Goal: Navigation & Orientation: Find specific page/section

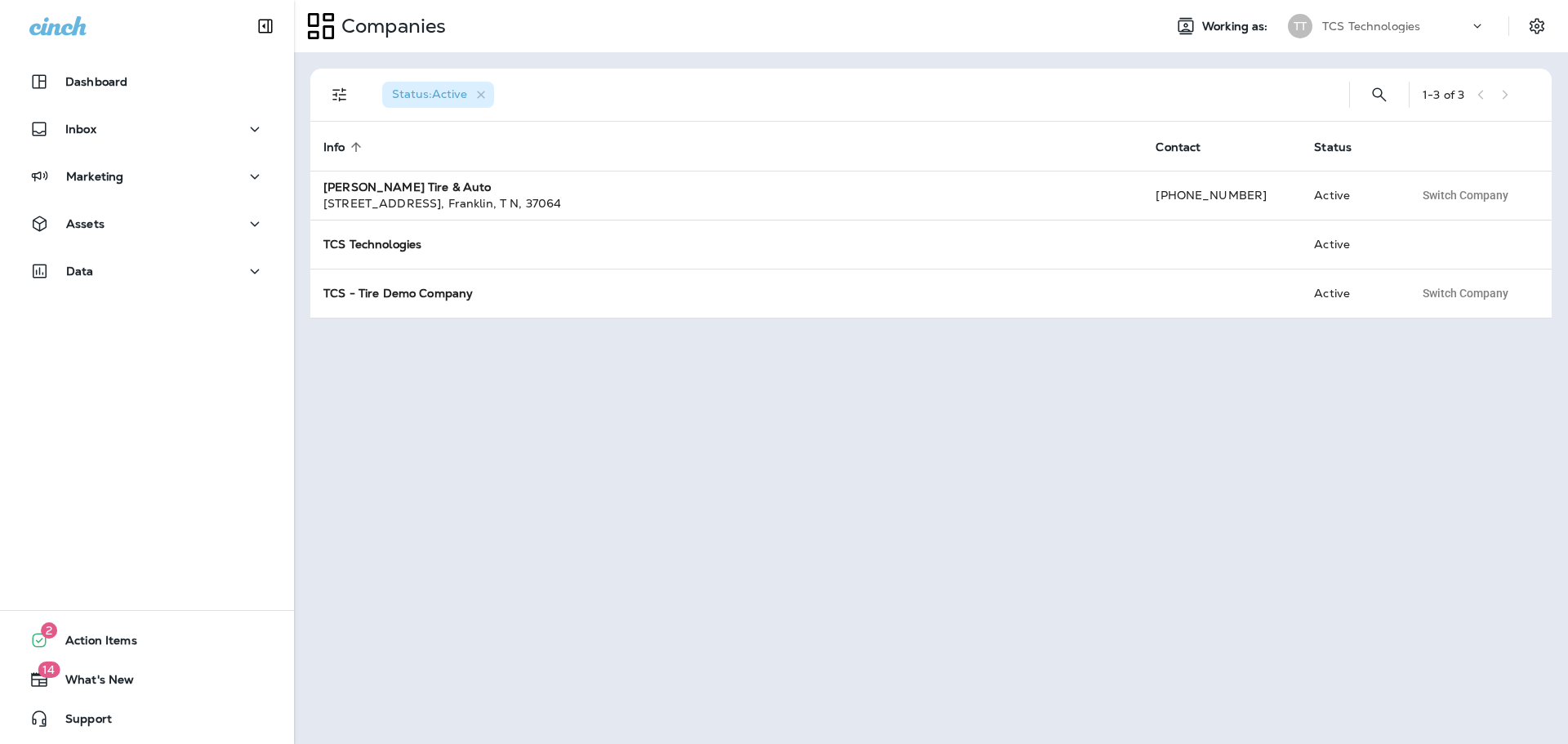
click at [1476, 22] on icon at bounding box center [1476, 25] width 16 height 16
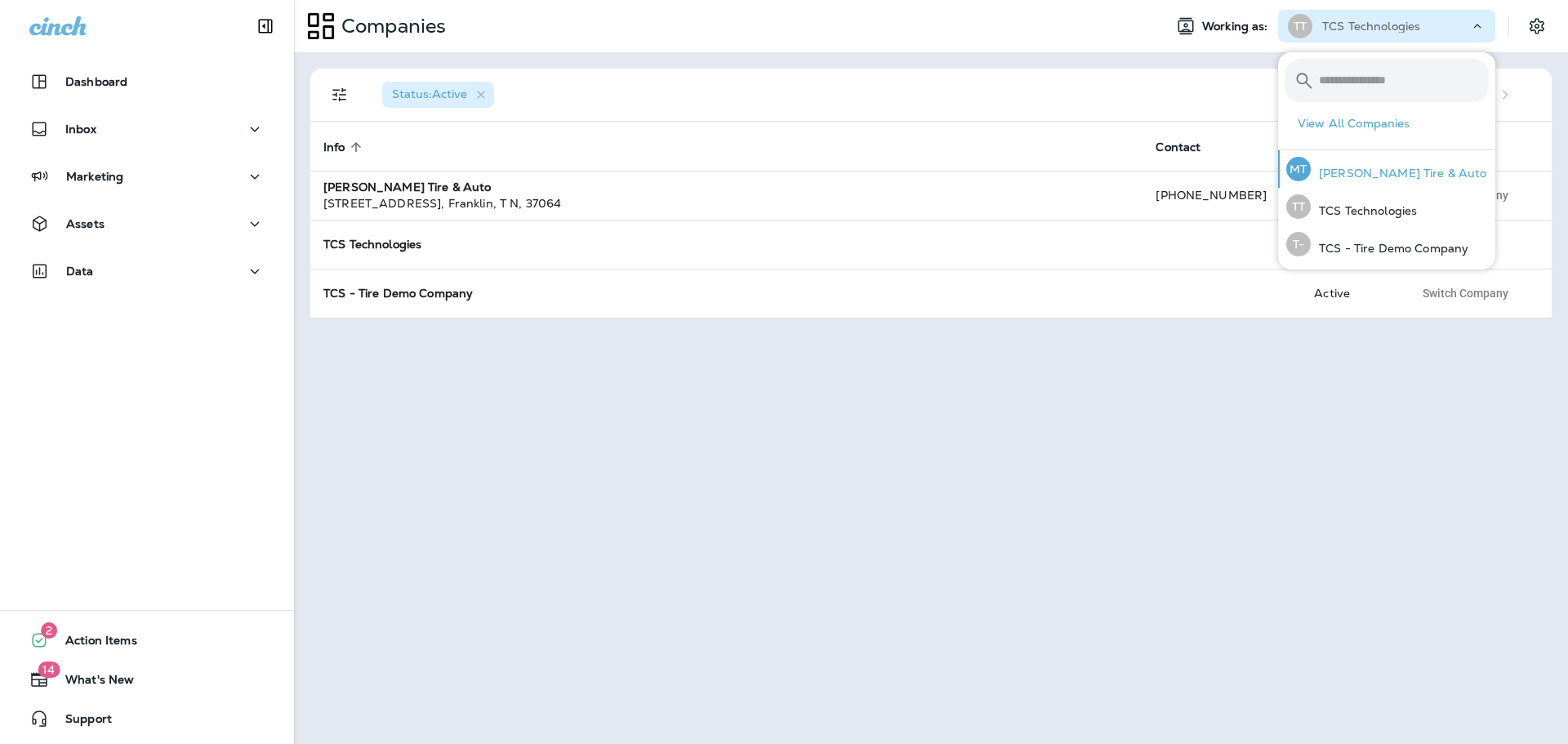
click at [1346, 175] on p "[PERSON_NAME] Tire & Auto" at bounding box center [1398, 173] width 177 height 13
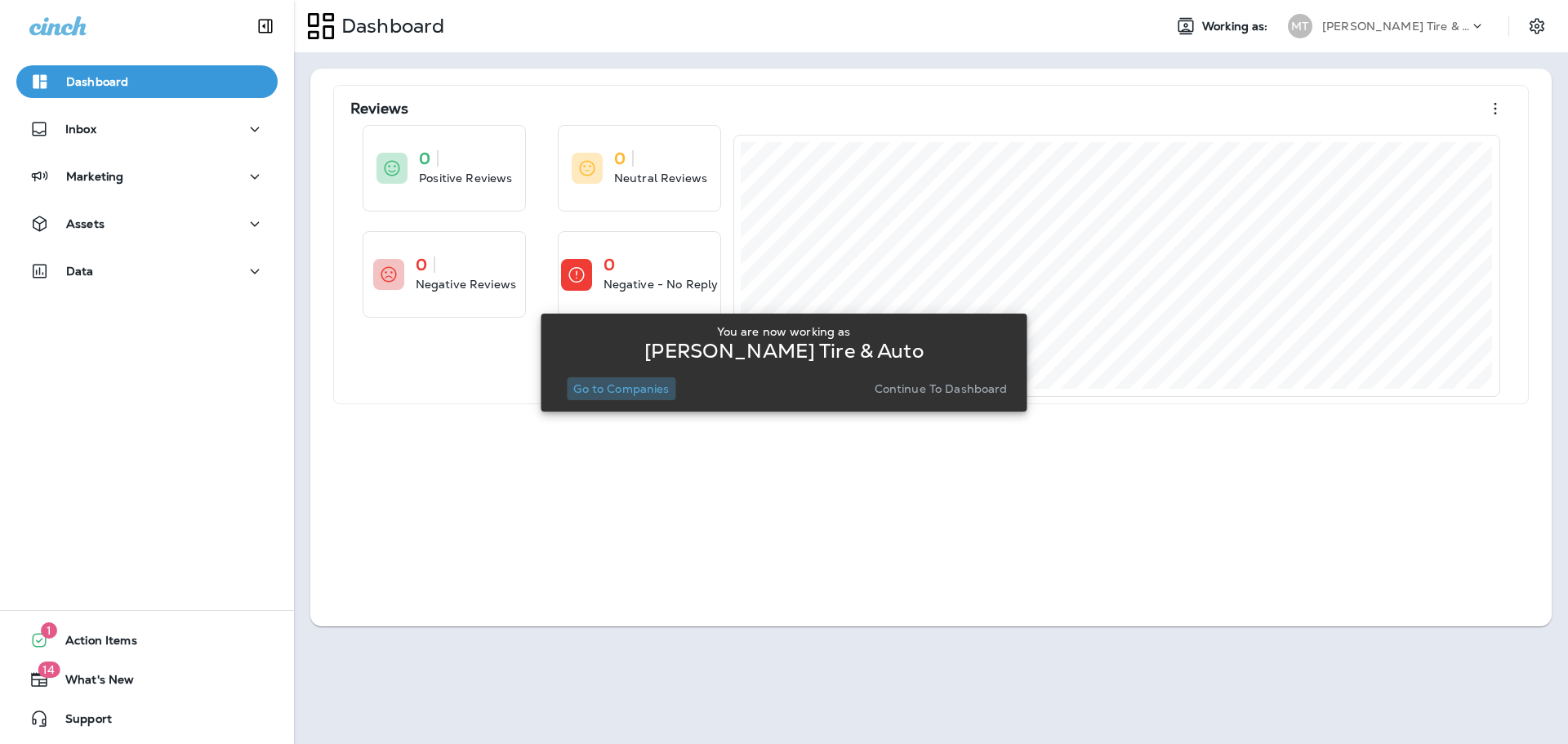
click at [651, 399] on button "Go to Companies" at bounding box center [620, 389] width 108 height 22
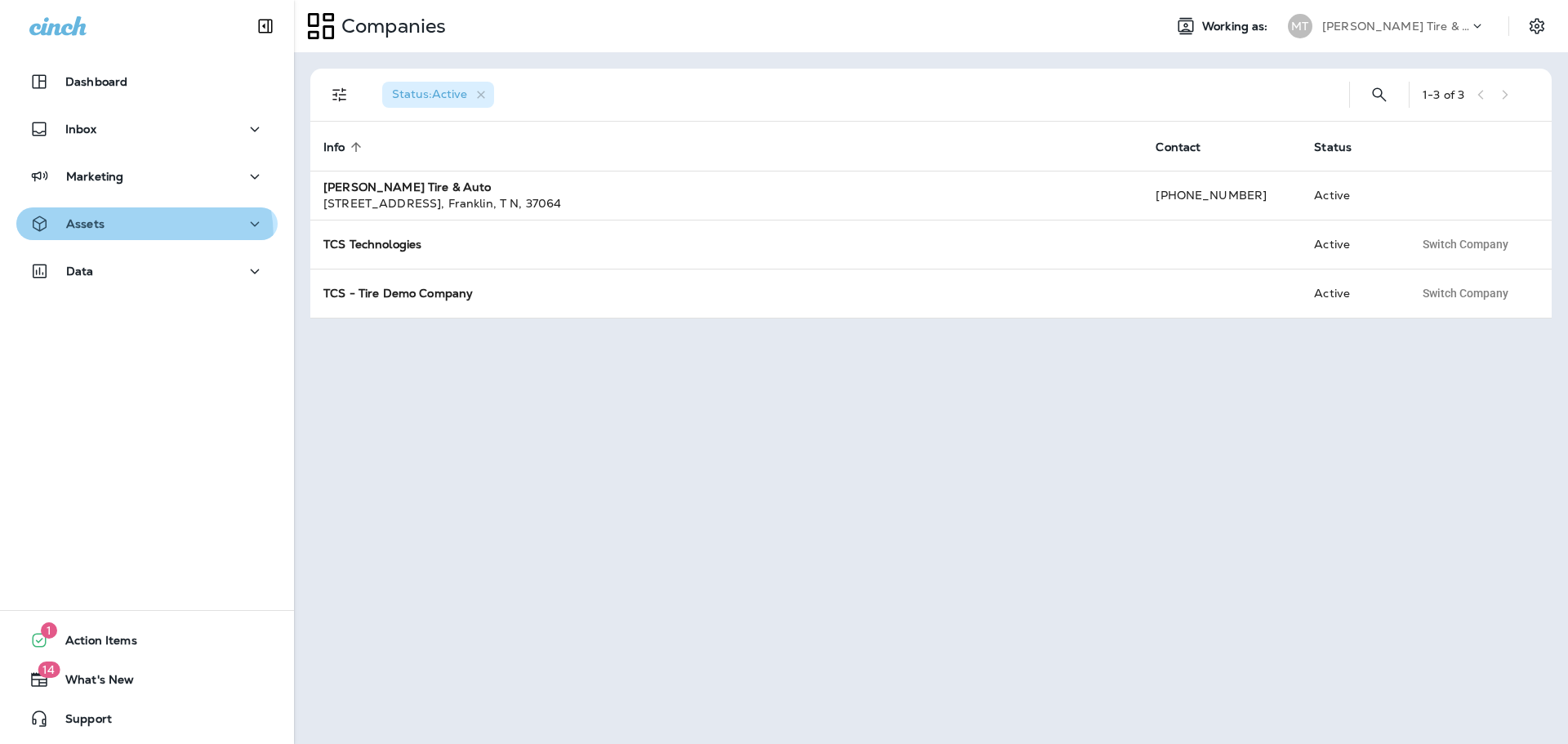
click at [98, 239] on button "Assets" at bounding box center [147, 223] width 262 height 33
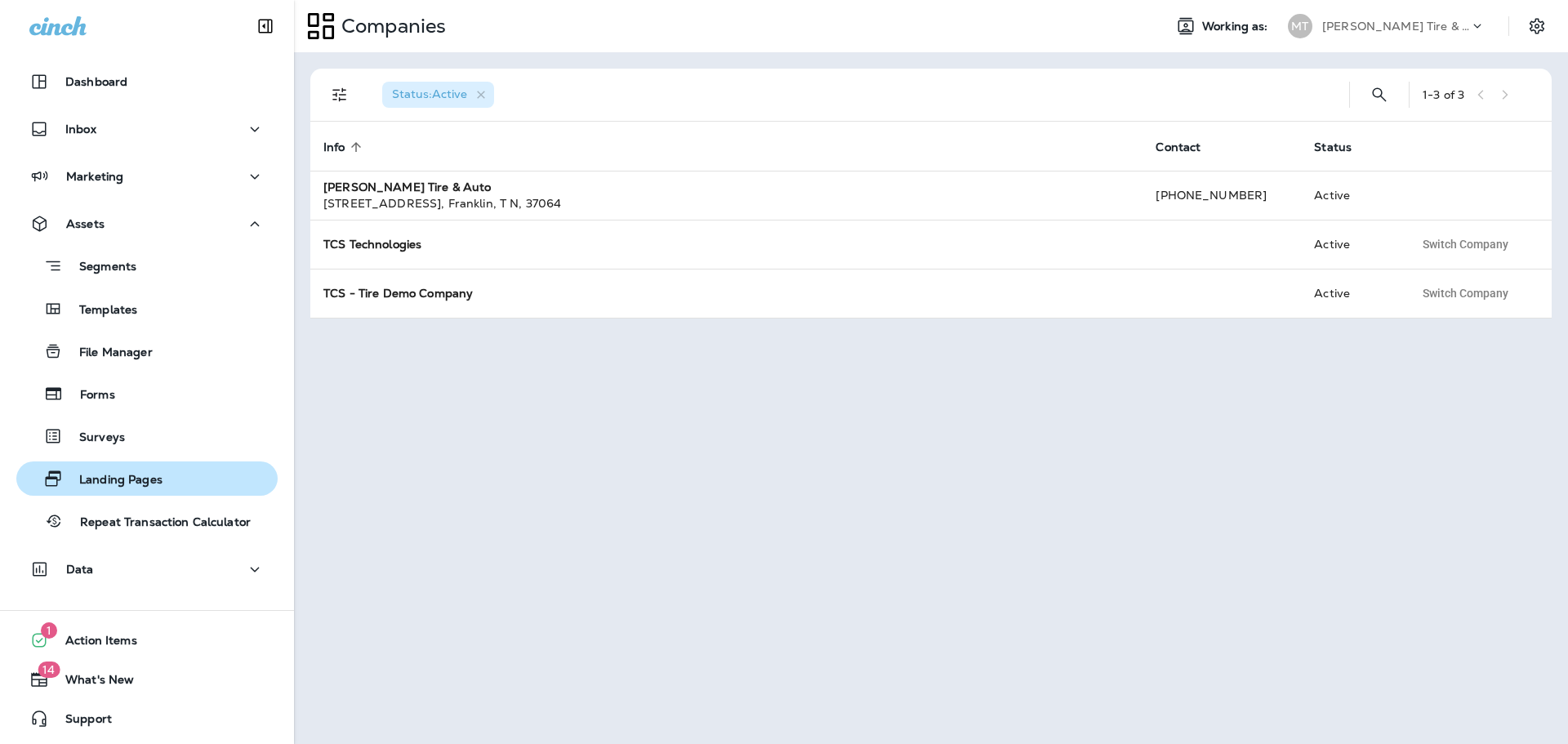
click at [100, 479] on p "Landing Pages" at bounding box center [112, 480] width 100 height 16
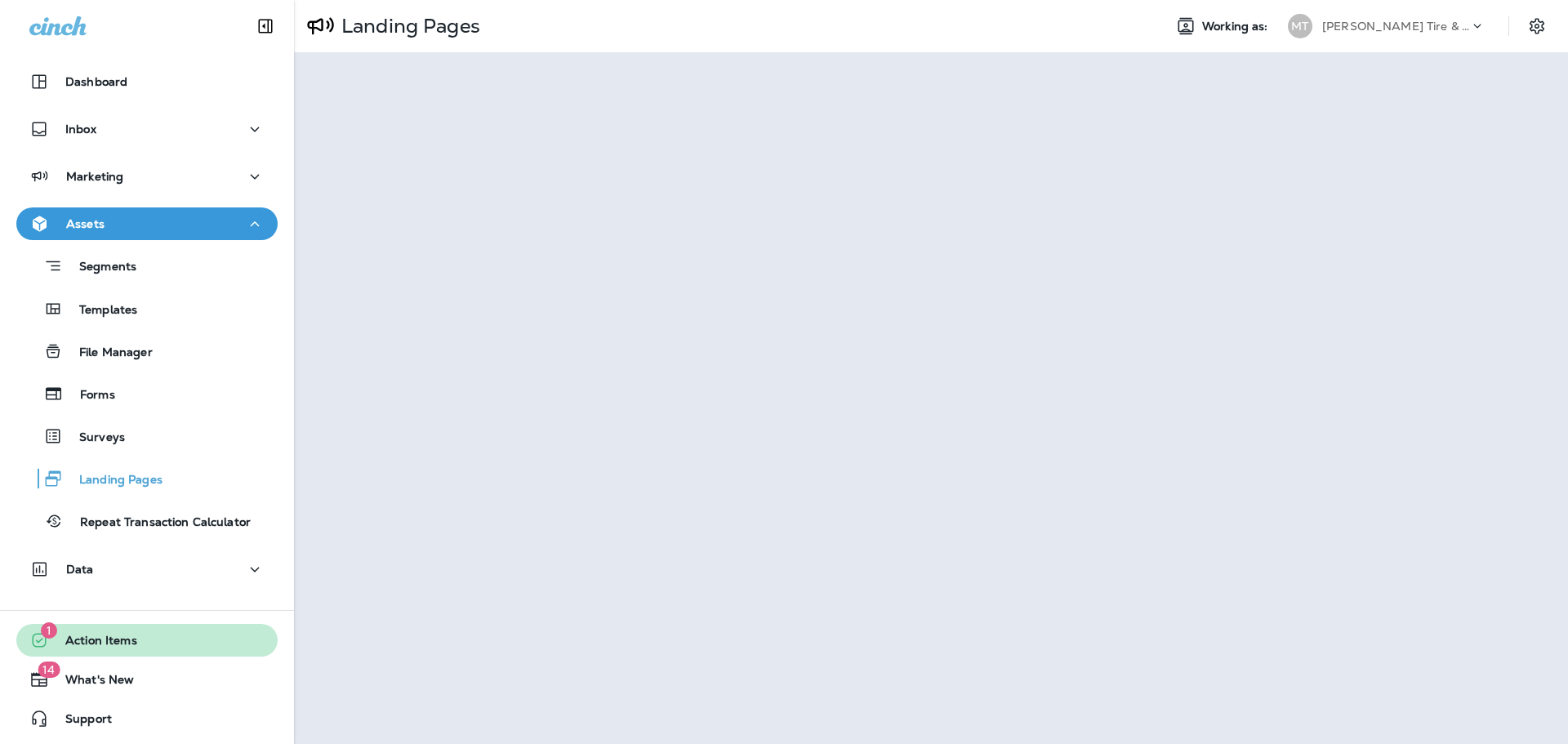
click at [91, 644] on span "Action Items" at bounding box center [93, 643] width 88 height 20
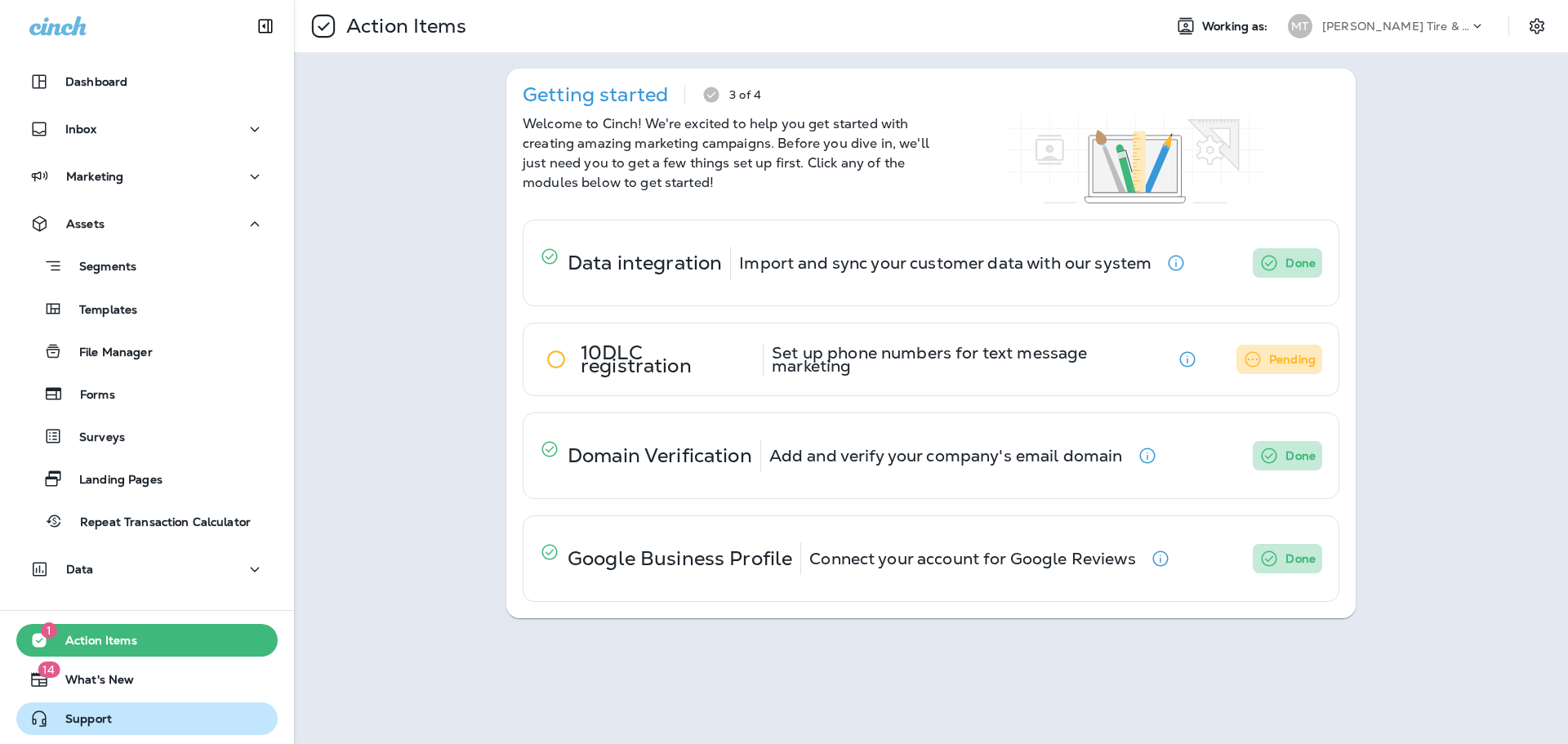
click at [92, 718] on span "Support" at bounding box center [79, 722] width 63 height 20
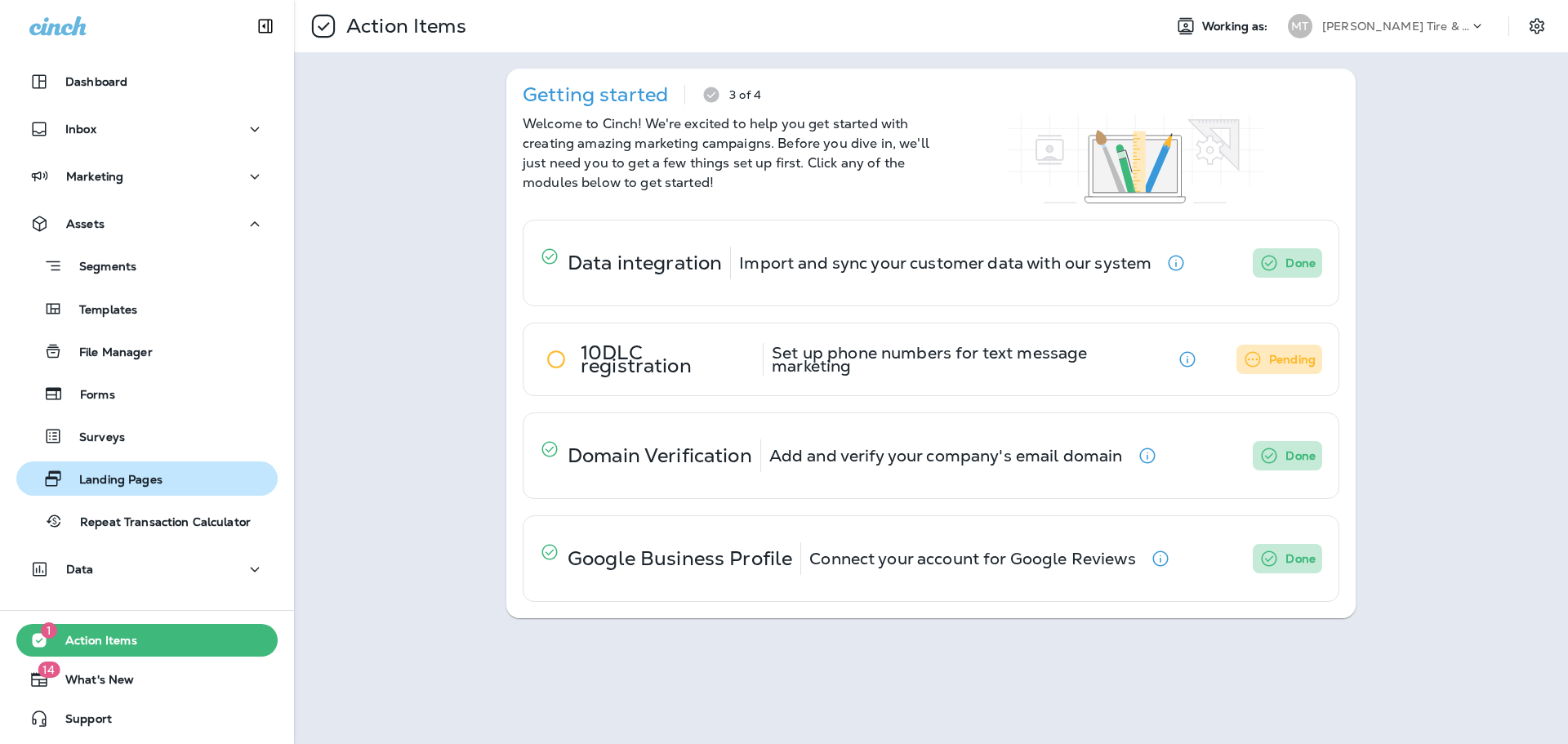
click at [112, 479] on p "Landing Pages" at bounding box center [112, 480] width 100 height 16
